Goal: Task Accomplishment & Management: Manage account settings

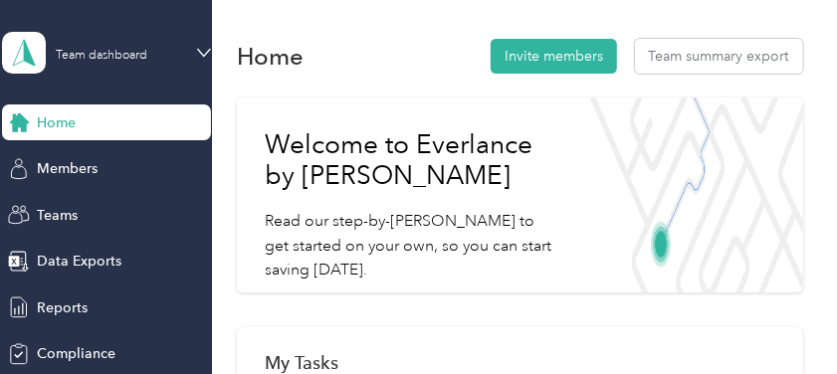
click at [68, 128] on span "Home" at bounding box center [56, 122] width 39 height 21
click at [147, 53] on div "Team dashboard" at bounding box center [118, 52] width 124 height 19
click at [117, 213] on div "Personal dashboard" at bounding box center [322, 208] width 616 height 35
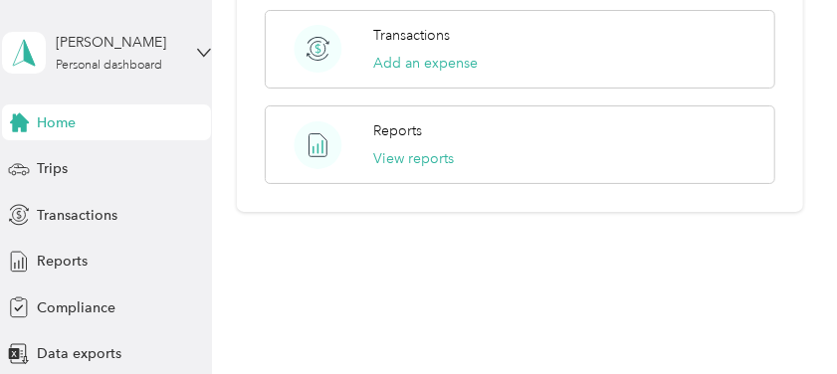
scroll to position [1254, 0]
click at [119, 266] on div "Reports" at bounding box center [106, 262] width 209 height 36
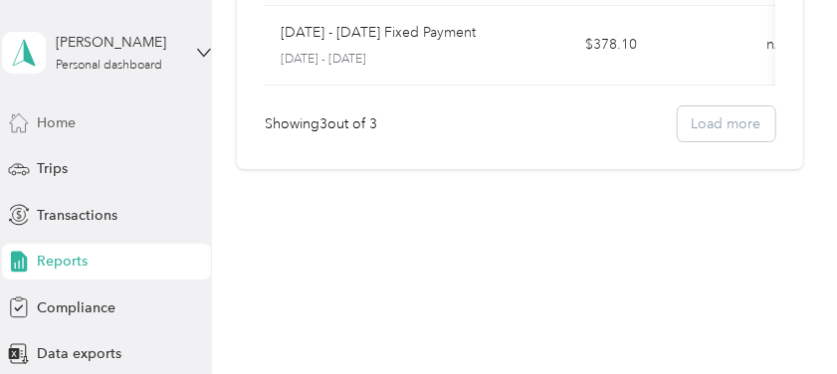
click at [56, 119] on span "Home" at bounding box center [56, 122] width 39 height 21
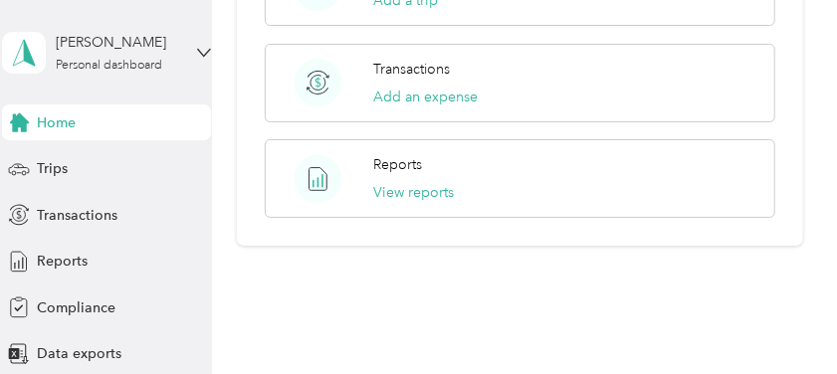
scroll to position [1254, 0]
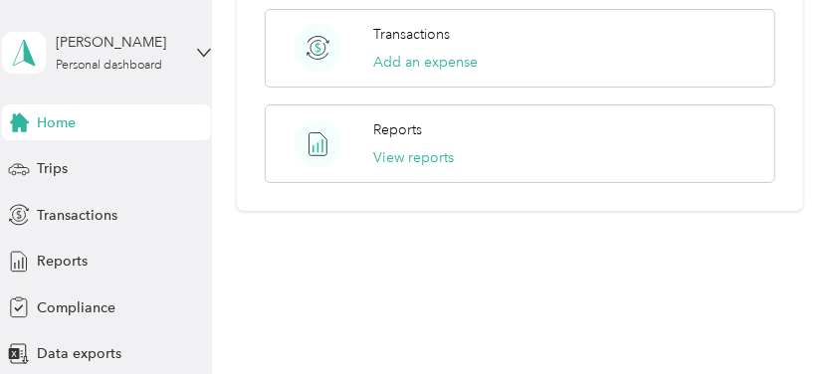
click at [50, 120] on span "Home" at bounding box center [56, 122] width 39 height 21
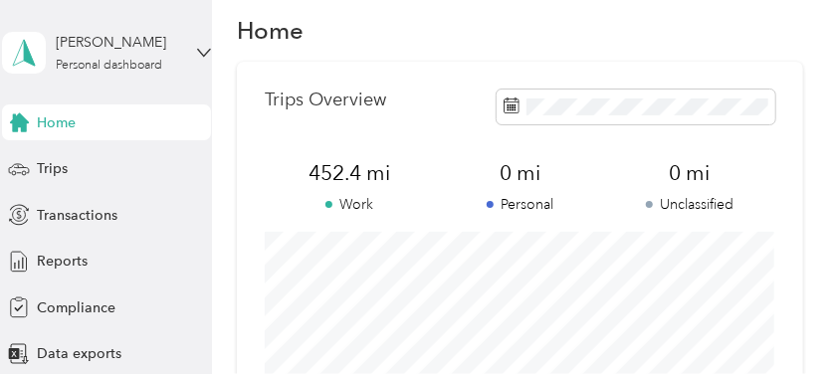
scroll to position [0, 0]
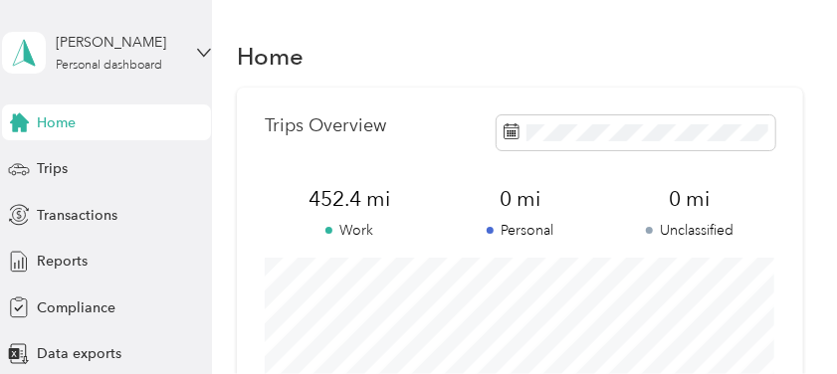
click at [97, 119] on div "Home" at bounding box center [106, 122] width 209 height 36
click at [265, 54] on h1 "Home" at bounding box center [270, 56] width 67 height 21
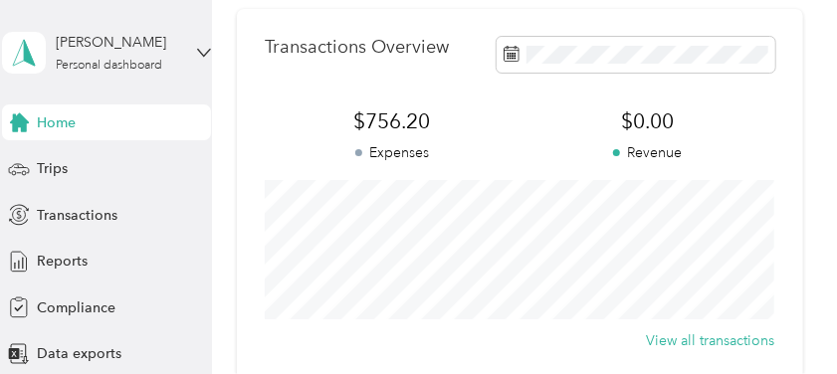
scroll to position [530, 0]
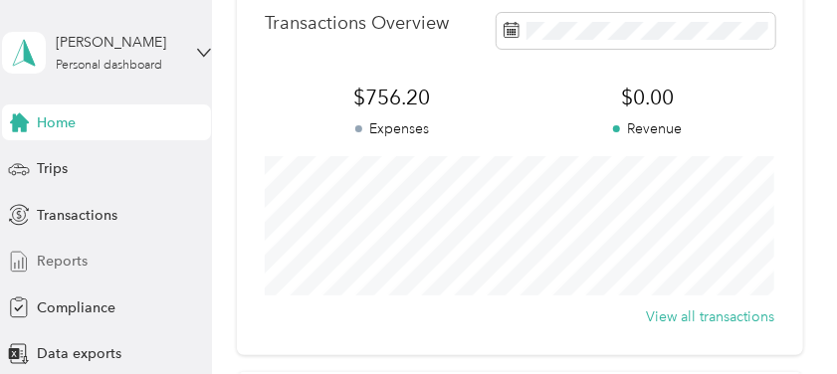
click at [62, 260] on span "Reports" at bounding box center [62, 261] width 51 height 21
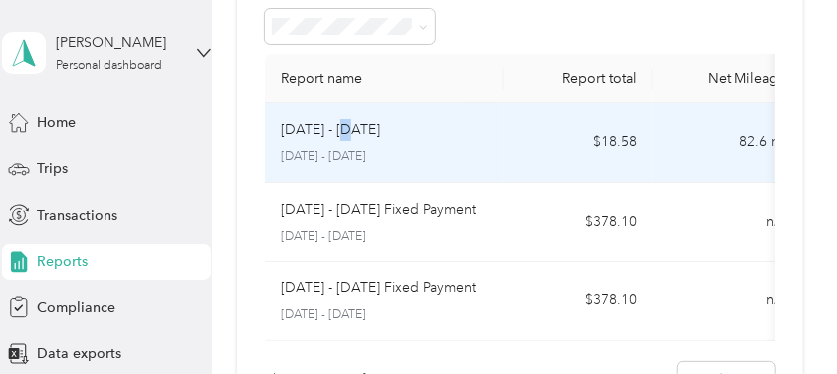
click at [348, 130] on p "[DATE] - [DATE]" at bounding box center [330, 130] width 99 height 22
